Goal: Transaction & Acquisition: Purchase product/service

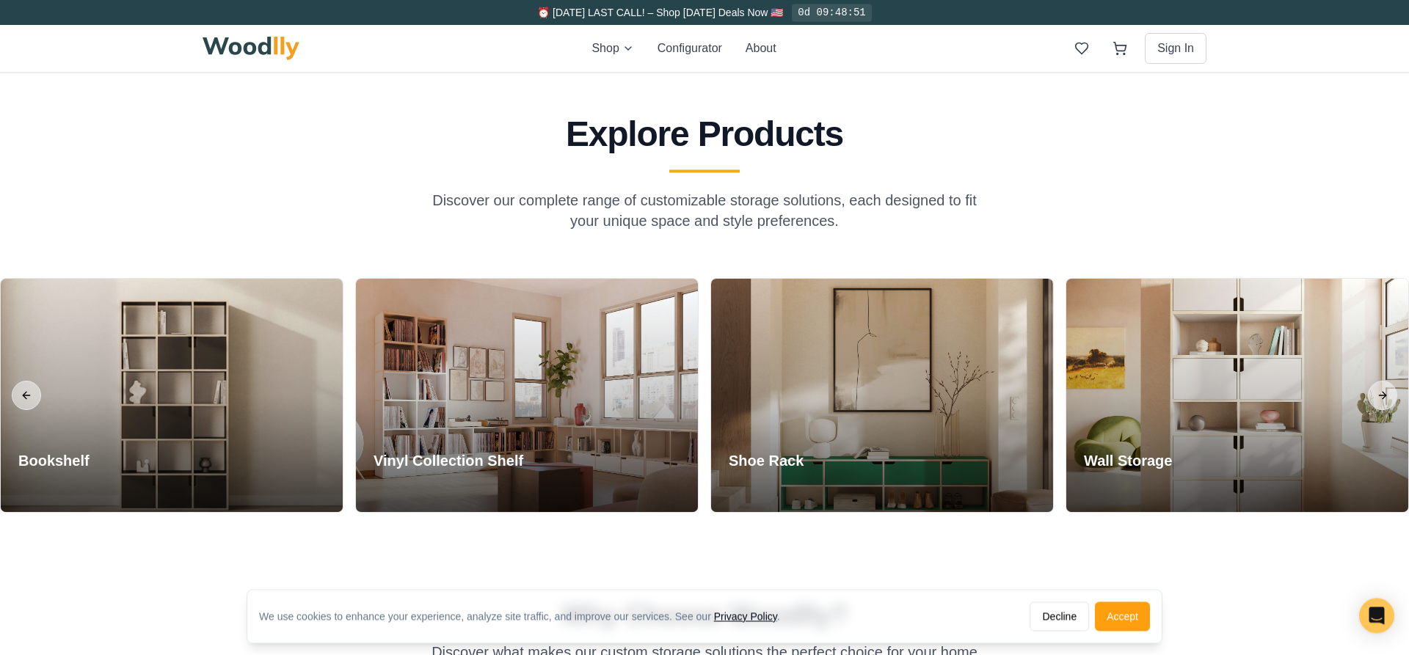
scroll to position [1197, 0]
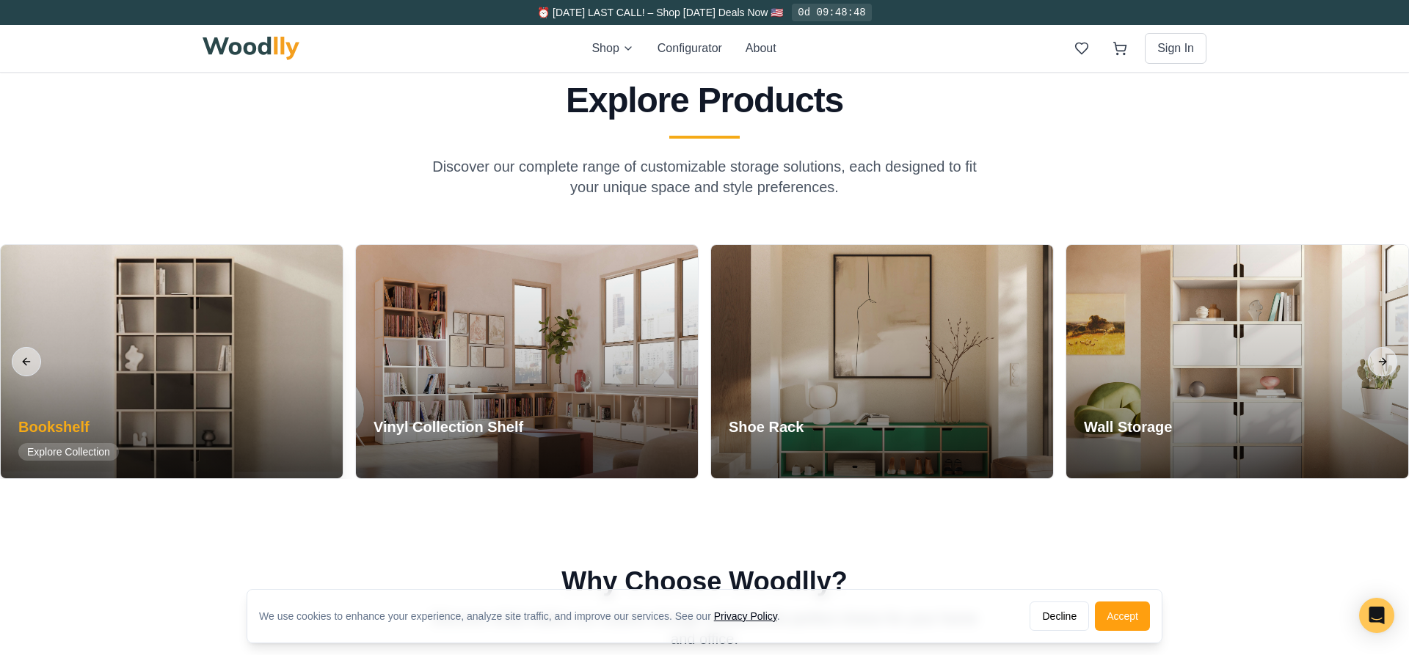
click at [127, 344] on div at bounding box center [172, 361] width 342 height 233
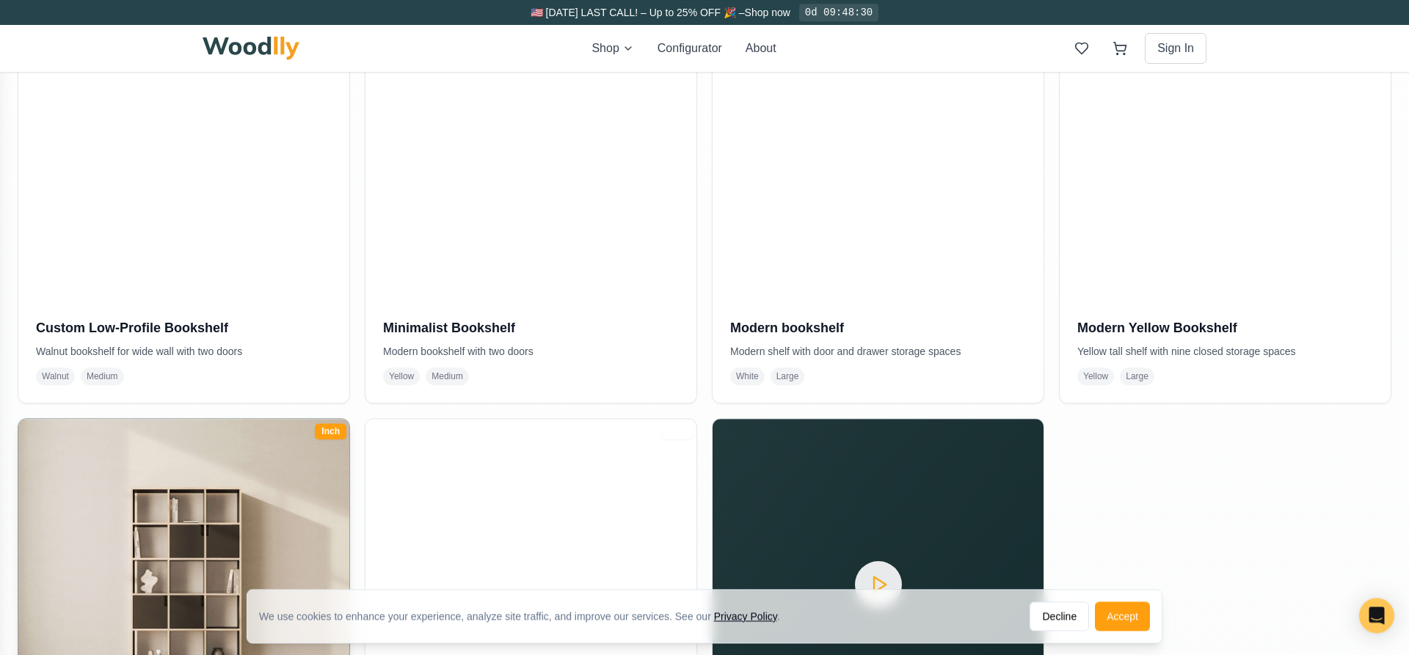
scroll to position [873, 0]
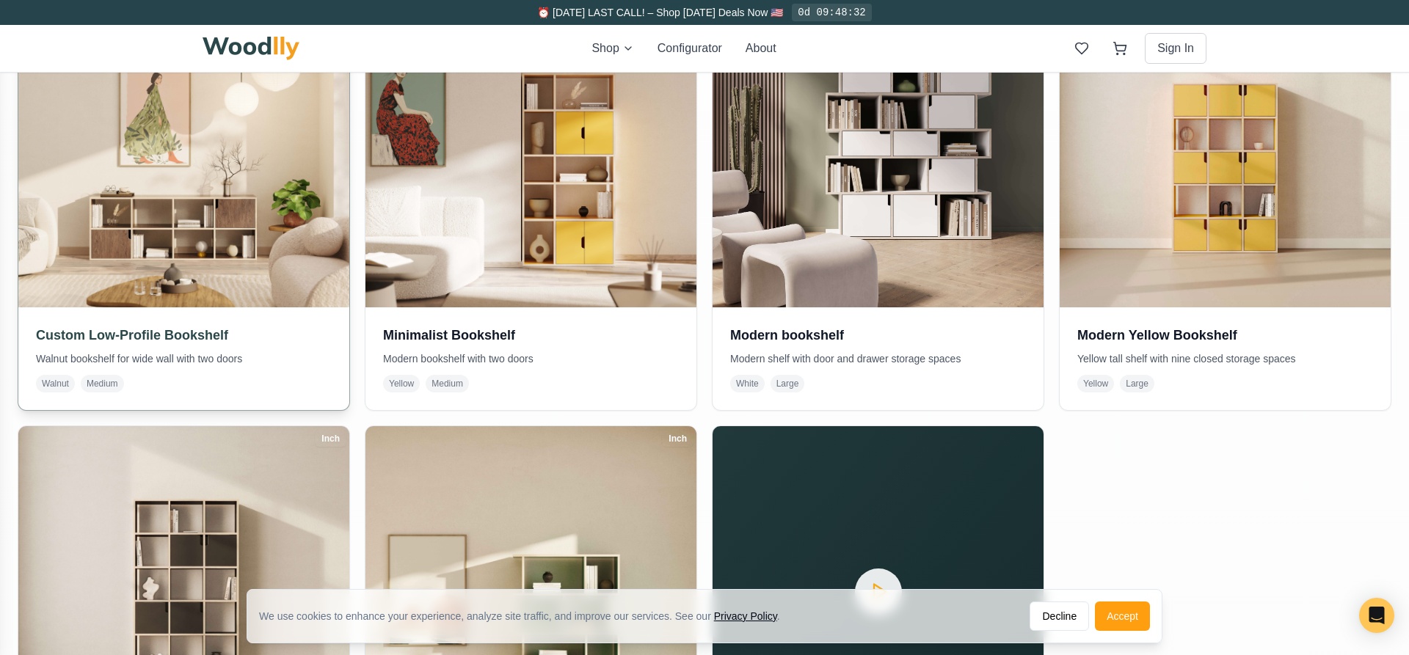
click at [131, 212] on img at bounding box center [184, 142] width 348 height 348
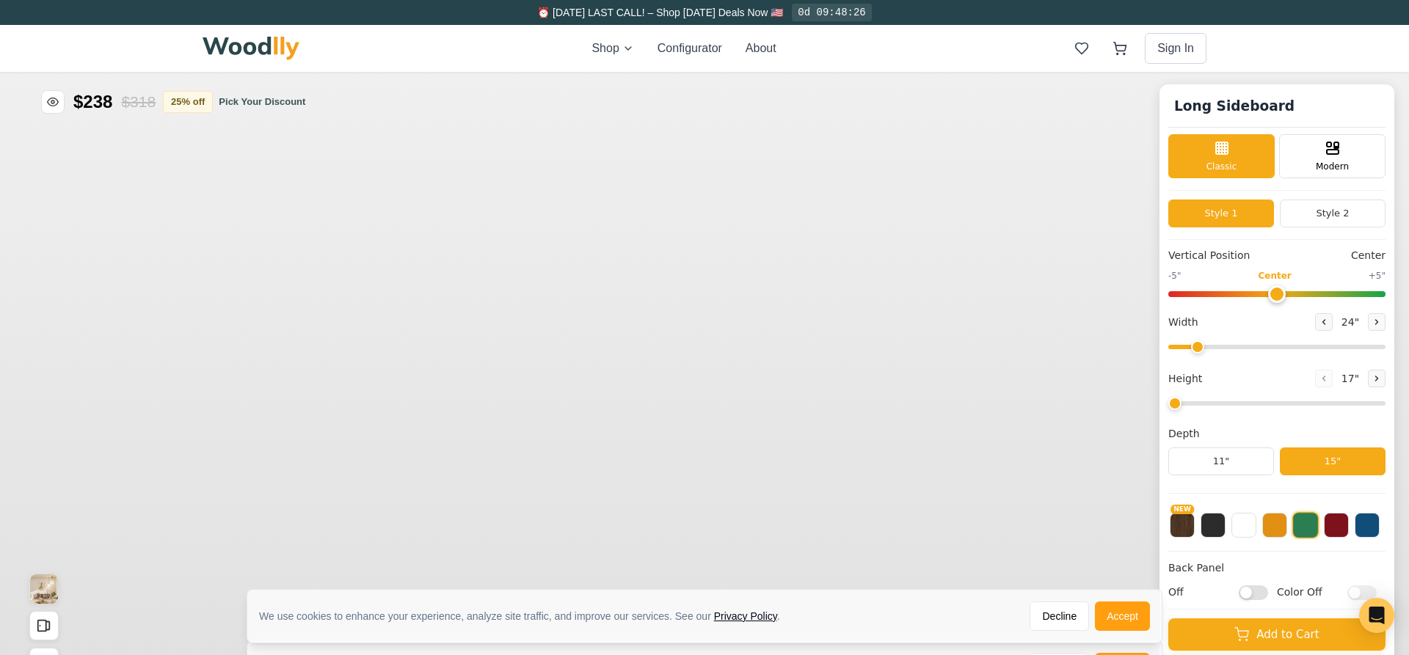
scroll to position [75, 0]
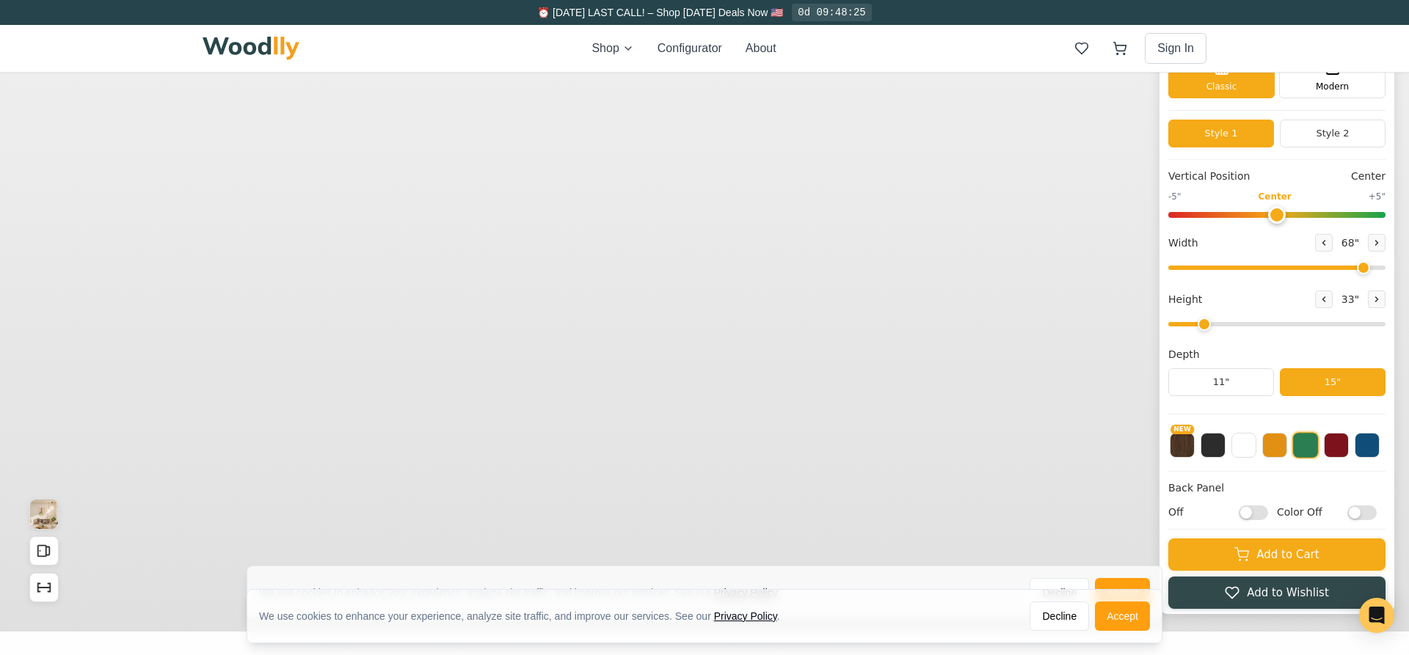
type input "68"
type input "2"
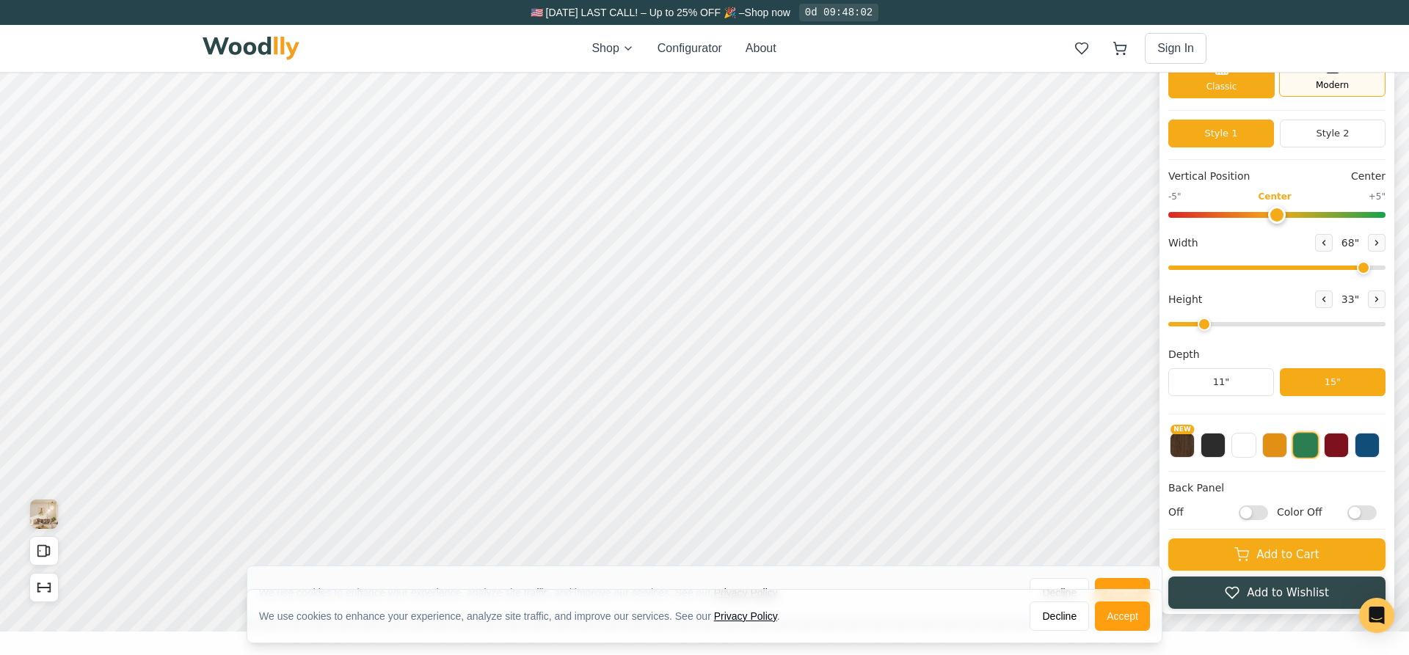
click at [1326, 87] on span "Modern" at bounding box center [1331, 85] width 33 height 13
click at [1246, 83] on div "Classic" at bounding box center [1221, 75] width 106 height 44
click at [1311, 132] on button "Style 2" at bounding box center [1332, 134] width 106 height 28
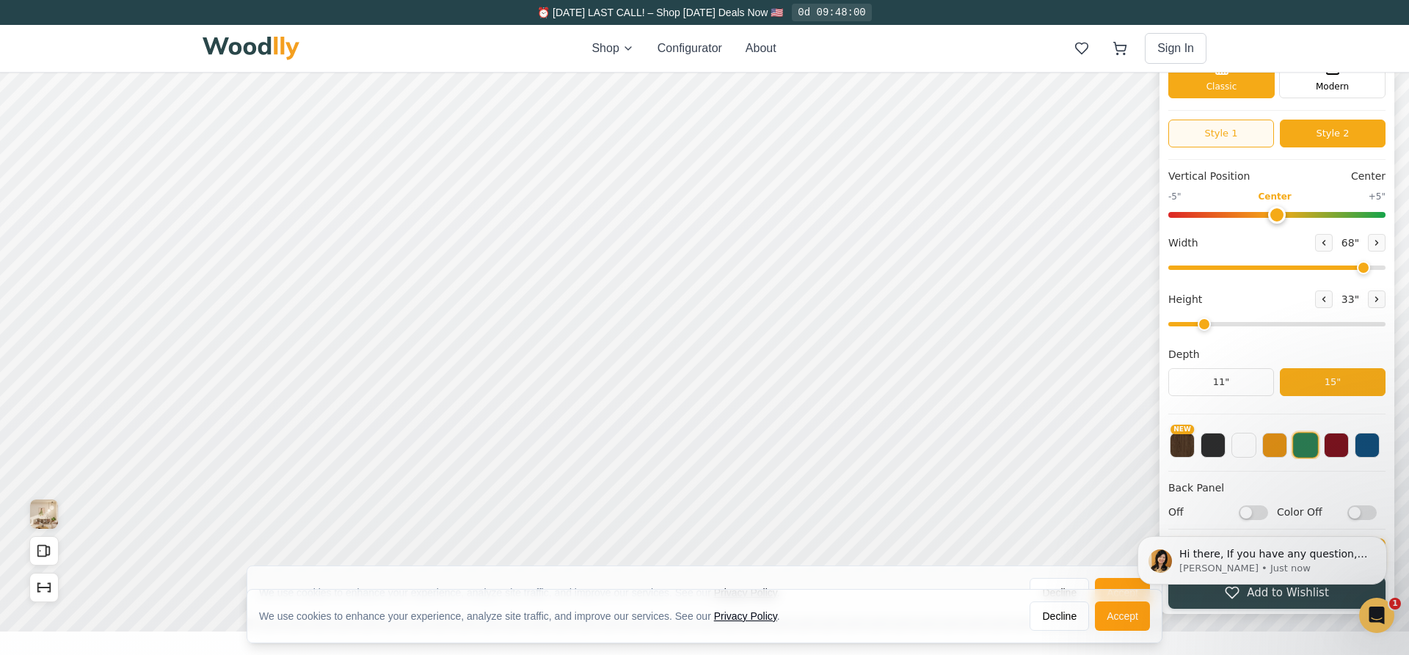
scroll to position [0, 0]
click at [1240, 135] on button "Style 1" at bounding box center [1221, 134] width 106 height 28
type input "0"
drag, startPoint x: 1277, startPoint y: 215, endPoint x: 1273, endPoint y: 224, distance: 10.5
click at [1273, 218] on input "range" at bounding box center [1276, 215] width 217 height 6
